Goal: Navigation & Orientation: Find specific page/section

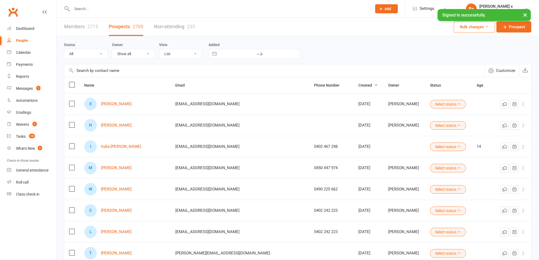
select select "100"
click at [125, 128] on link "[PERSON_NAME]" at bounding box center [116, 125] width 31 height 5
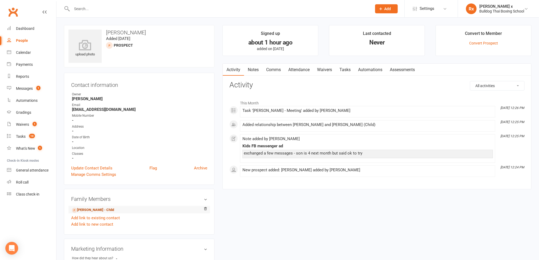
click at [82, 211] on link "Elio Lewis - Child" at bounding box center [93, 210] width 42 height 6
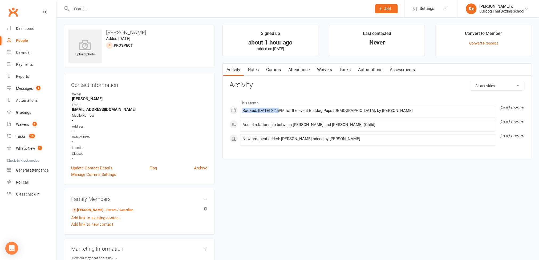
drag, startPoint x: 280, startPoint y: 111, endPoint x: 238, endPoint y: 112, distance: 42.7
click at [240, 112] on li "Sep 11, 12:25 PM Booked: 16 Sep 2025 at 3:45PM for the event Bulldog Pups 4-7yo…" at bounding box center [367, 111] width 255 height 11
copy div "Booked: 16 Sep 2025"
click at [22, 38] on link "People" at bounding box center [31, 41] width 49 height 12
select select "100"
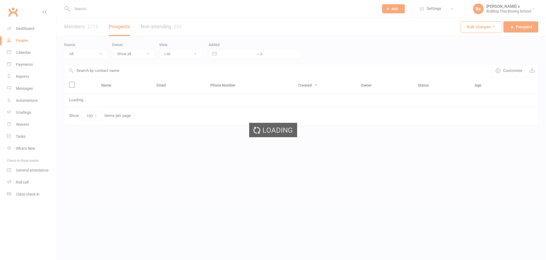
select select "100"
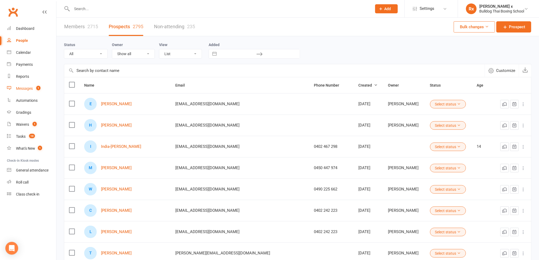
click at [14, 89] on link "Messages 1" at bounding box center [31, 89] width 49 height 12
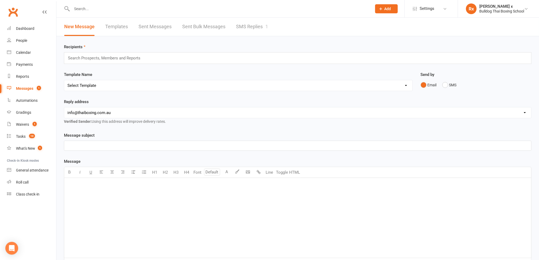
click at [247, 29] on link "SMS Replies 1" at bounding box center [252, 27] width 32 height 18
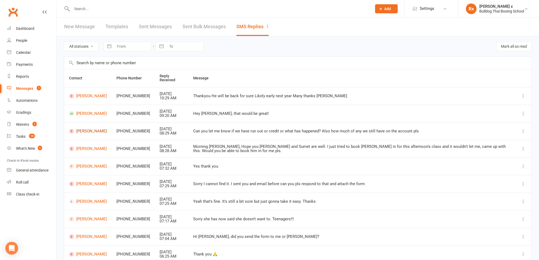
click at [90, 133] on link "[PERSON_NAME]" at bounding box center [88, 131] width 38 height 5
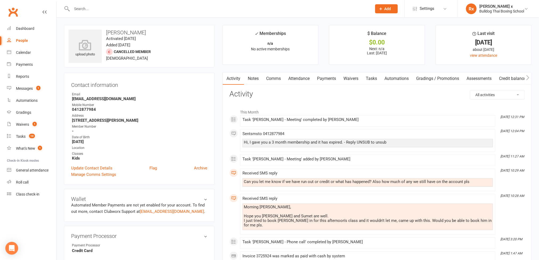
click at [27, 39] on div "People" at bounding box center [22, 40] width 12 height 4
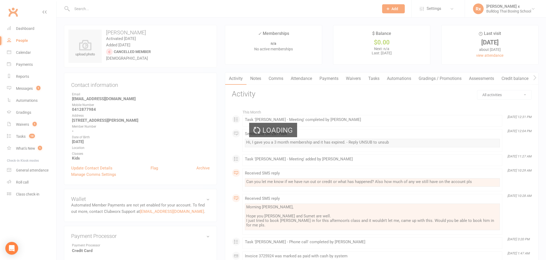
select select "100"
